Goal: Task Accomplishment & Management: Use online tool/utility

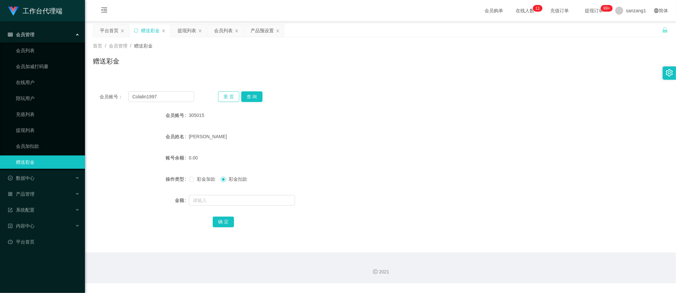
type input "Colalin1997"
click at [236, 94] on button "重 置" at bounding box center [228, 96] width 21 height 11
click at [249, 96] on button "查 询" at bounding box center [251, 96] width 21 height 11
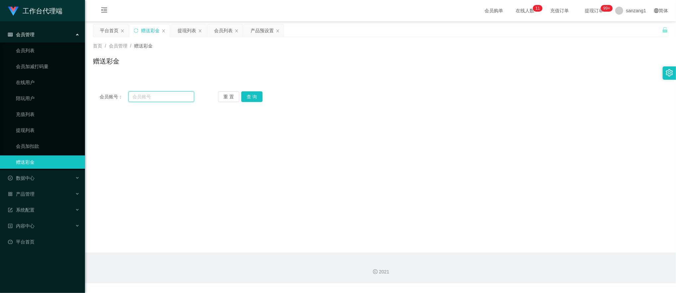
click at [176, 98] on input "text" at bounding box center [161, 96] width 66 height 11
paste input "Colalin1997"
type input "Colalin1997"
drag, startPoint x: 251, startPoint y: 96, endPoint x: 251, endPoint y: 102, distance: 6.3
click at [251, 96] on button "查 询" at bounding box center [251, 96] width 21 height 11
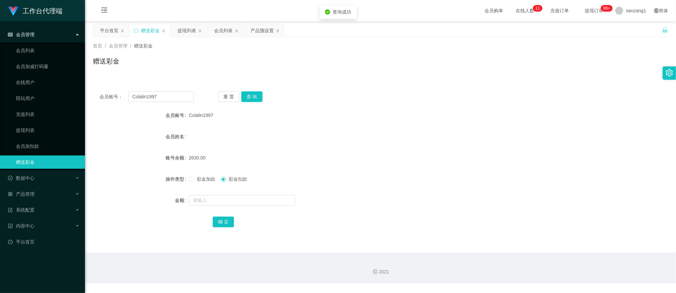
click at [201, 177] on span "彩金加款" at bounding box center [206, 178] width 24 height 5
click at [193, 200] on input "text" at bounding box center [242, 200] width 106 height 11
type input "263"
click at [214, 226] on button "确 定" at bounding box center [223, 221] width 21 height 11
click at [218, 225] on button "确 定" at bounding box center [223, 221] width 21 height 11
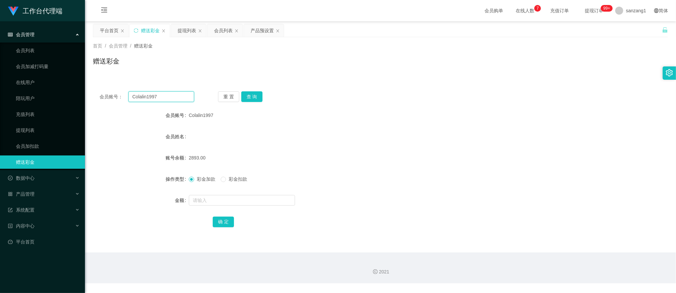
drag, startPoint x: 154, startPoint y: 95, endPoint x: 94, endPoint y: 93, distance: 59.8
click at [94, 93] on div "会员账号： Colalin1997 重 置 查 询" at bounding box center [380, 96] width 575 height 11
paste input "86984158"
type input "86984158"
click at [249, 91] on button "查 询" at bounding box center [251, 96] width 21 height 11
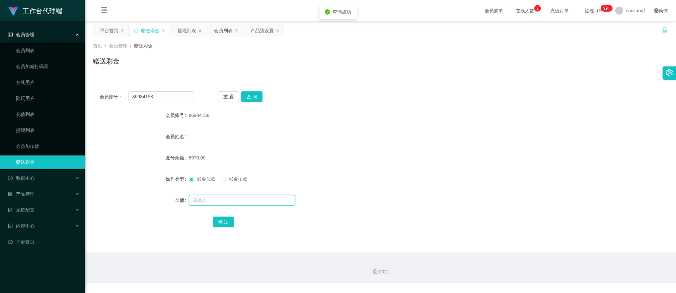
click at [206, 198] on input "text" at bounding box center [242, 200] width 106 height 11
type input "260"
click at [223, 223] on button "确 定" at bounding box center [223, 221] width 21 height 11
drag, startPoint x: 165, startPoint y: 92, endPoint x: 73, endPoint y: 84, distance: 92.0
click at [73, 84] on section "工作台代理端 会员管理 会员列表 会员加减打码量 在线用户 陪玩用户 充值列表 提现列表 会员加扣款 赠送彩金 数据中心 员工统计 团队统计 产品管理 注单管…" at bounding box center [338, 141] width 676 height 283
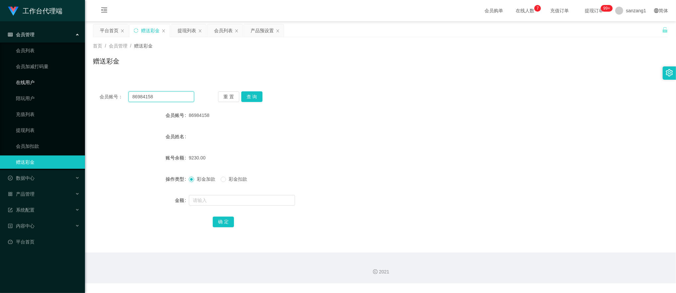
paste input "Jayvun"
type input "Jayvun"
click at [250, 97] on button "查 询" at bounding box center [251, 96] width 21 height 11
click at [207, 196] on input "text" at bounding box center [242, 200] width 106 height 11
type input "260"
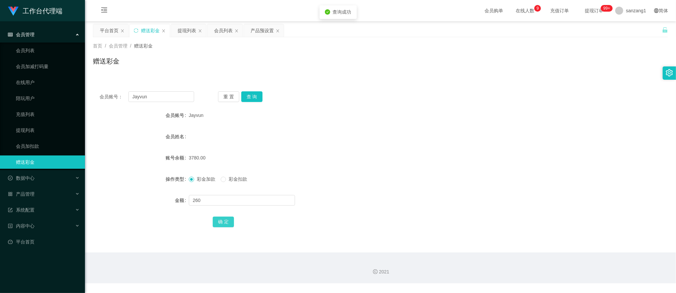
click at [223, 217] on button "确 定" at bounding box center [223, 221] width 21 height 11
